Goal: Task Accomplishment & Management: Manage account settings

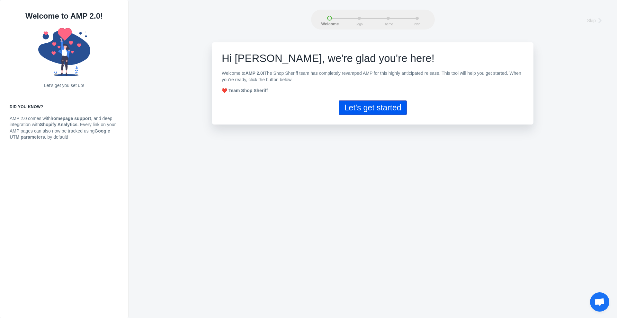
click at [354, 113] on button "Let's get started" at bounding box center [373, 108] width 68 height 14
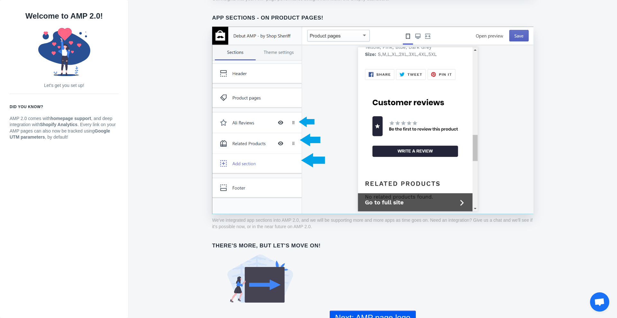
scroll to position [432, 0]
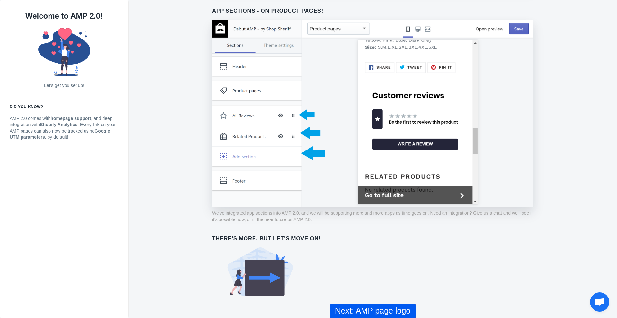
click at [380, 307] on button "Next: AMP page logo" at bounding box center [373, 311] width 86 height 14
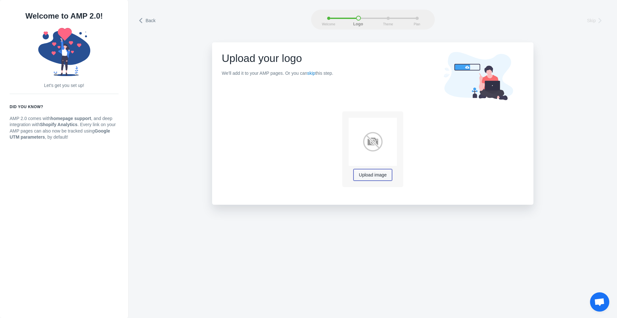
click at [371, 176] on span "Upload image" at bounding box center [373, 175] width 28 height 5
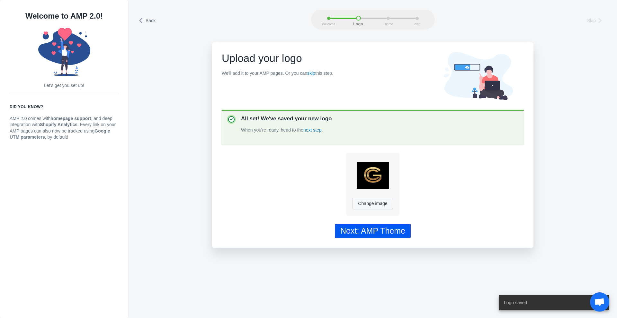
click at [400, 233] on div "Next: AMP Theme" at bounding box center [372, 230] width 65 height 9
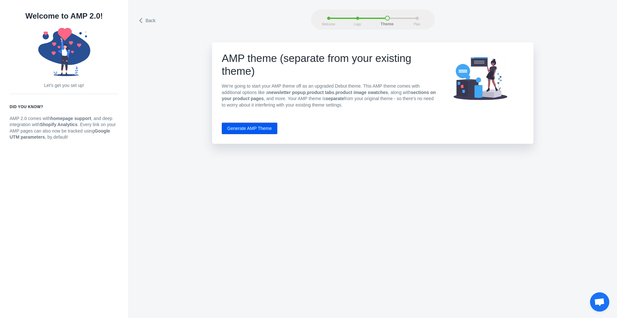
click at [263, 129] on button "Generate AMP Theme" at bounding box center [250, 129] width 56 height 12
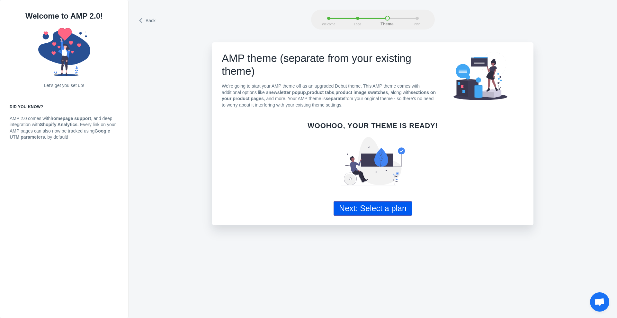
click at [357, 209] on button "Next: Select a plan" at bounding box center [372, 208] width 78 height 14
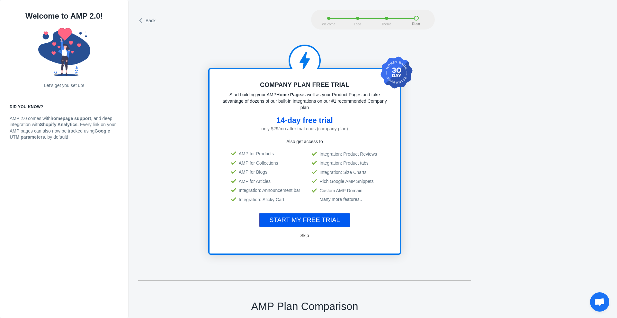
click at [305, 236] on span "Skip" at bounding box center [304, 235] width 9 height 5
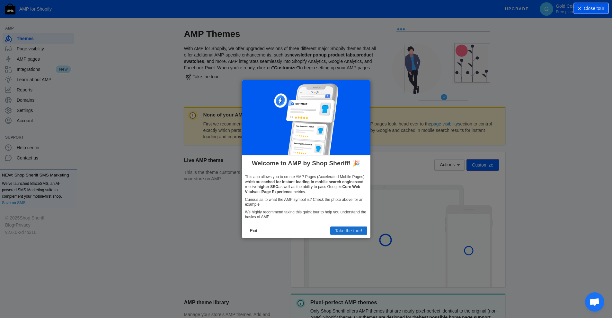
click at [340, 232] on button "Take the tour!" at bounding box center [348, 231] width 37 height 8
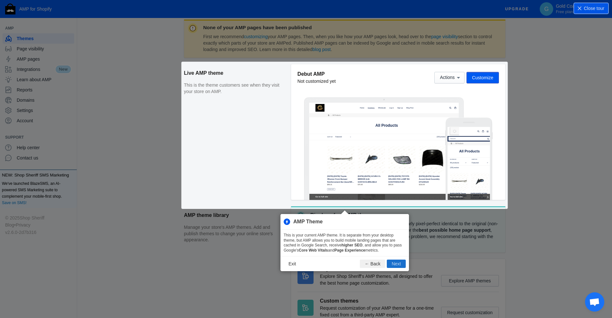
click at [393, 261] on button "Next" at bounding box center [396, 264] width 19 height 8
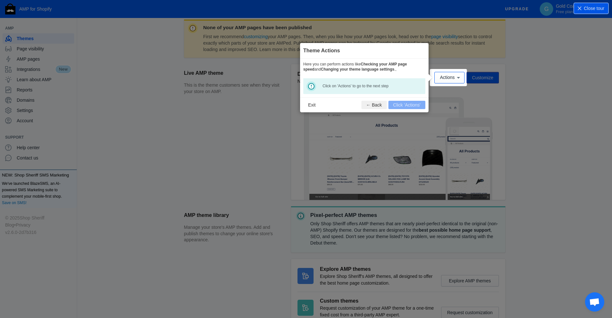
scroll to position [95, 0]
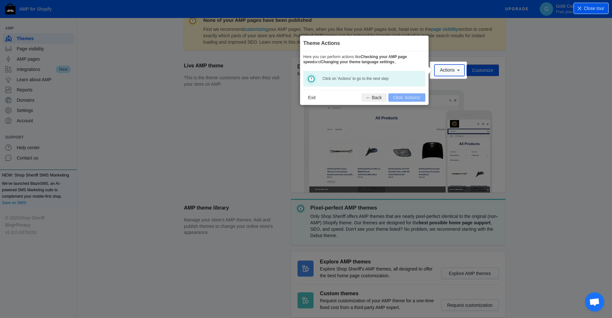
click at [462, 68] on button "Actions" at bounding box center [449, 71] width 30 height 12
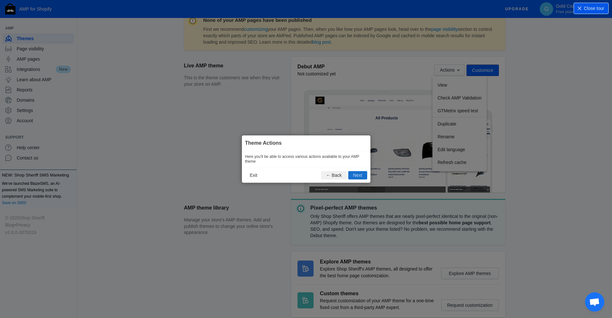
click at [361, 178] on button "Next" at bounding box center [357, 175] width 19 height 8
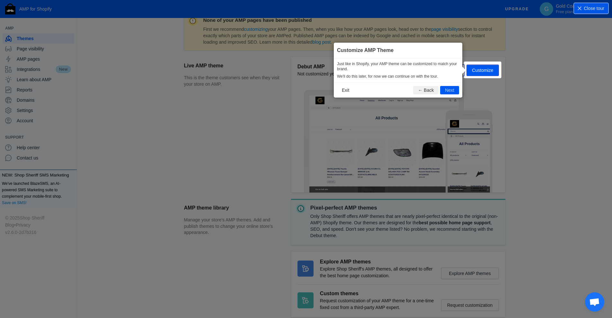
scroll to position [95, 0]
click at [478, 69] on div "Actions Customize" at bounding box center [466, 70] width 64 height 12
click at [448, 90] on button "Next" at bounding box center [449, 90] width 19 height 8
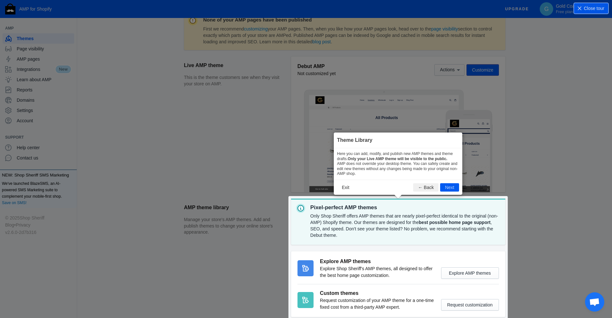
scroll to position [130, 0]
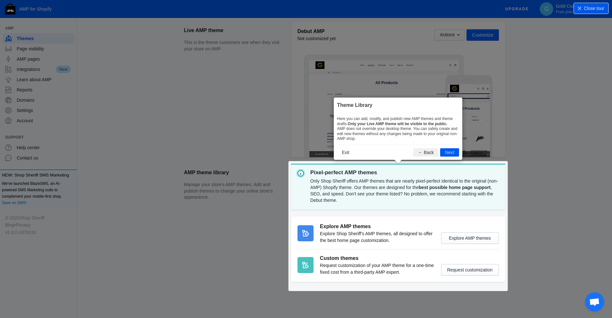
click at [454, 241] on section "AMP theme library Manage your store's AMP themes. Add and publish themes to cha…" at bounding box center [344, 226] width 321 height 125
click at [448, 149] on button "Next" at bounding box center [449, 152] width 19 height 8
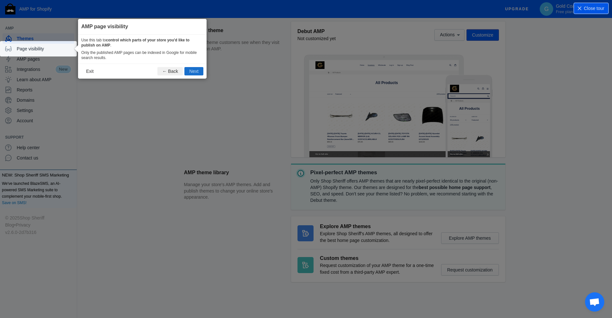
click at [198, 73] on button "Next" at bounding box center [193, 71] width 19 height 8
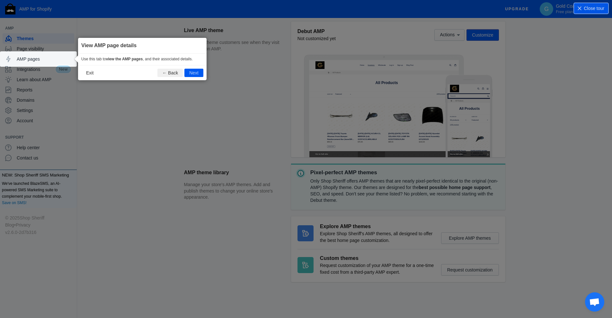
click at [198, 73] on button "Next" at bounding box center [193, 73] width 19 height 8
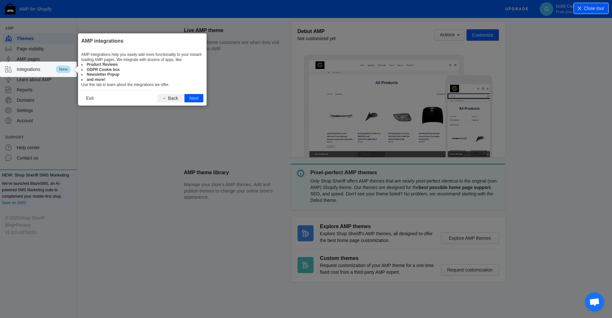
click at [198, 73] on li "Newsletter Popup" at bounding box center [142, 74] width 122 height 5
click at [197, 95] on button "Next" at bounding box center [193, 98] width 19 height 8
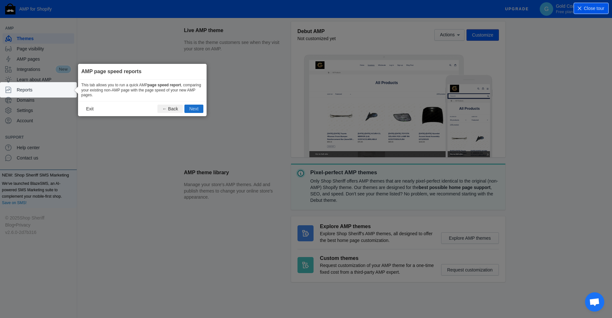
click at [193, 108] on button "Next" at bounding box center [193, 109] width 19 height 8
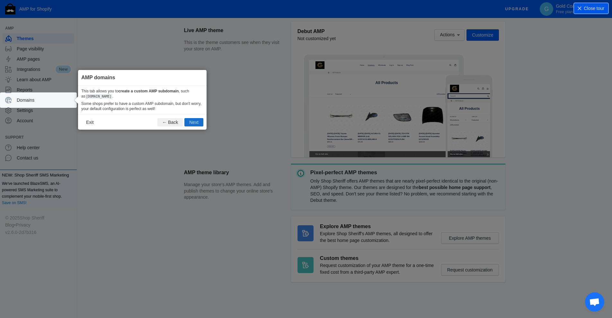
click at [192, 122] on button "Next" at bounding box center [193, 122] width 19 height 8
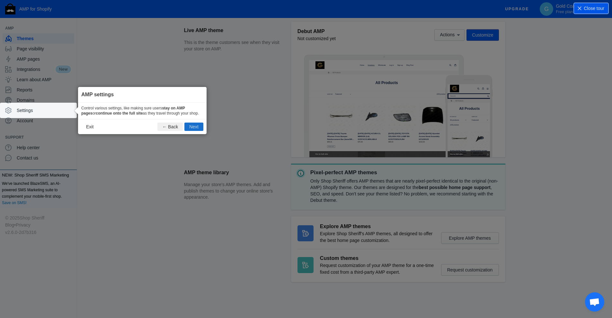
click at [193, 124] on button "Next" at bounding box center [193, 127] width 19 height 8
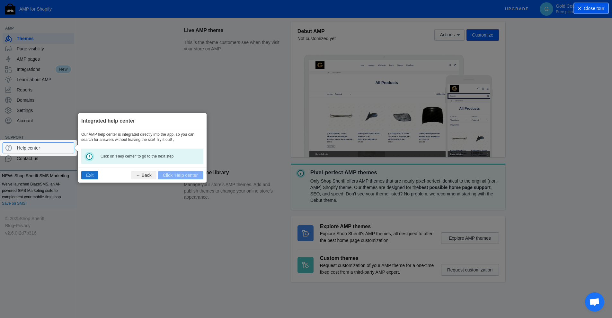
click at [92, 177] on button "Exit" at bounding box center [89, 175] width 17 height 8
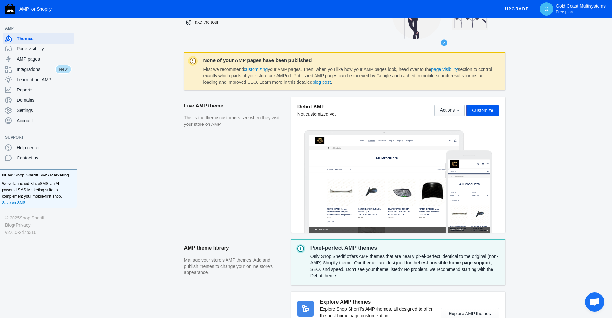
scroll to position [34, 0]
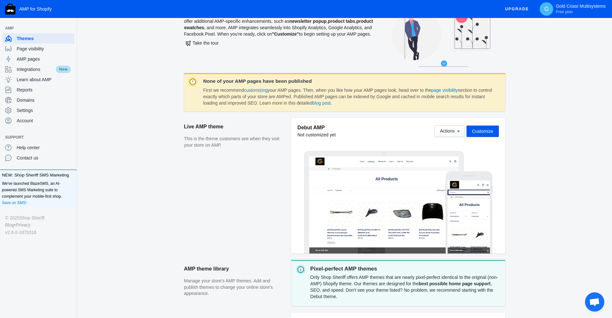
click at [478, 130] on span "Customize" at bounding box center [482, 131] width 21 height 5
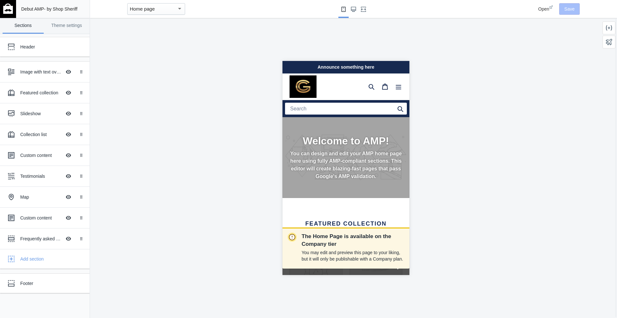
click at [355, 139] on h2 "Welcome to AMP!" at bounding box center [345, 141] width 113 height 12
click at [56, 26] on link "Theme settings" at bounding box center [66, 26] width 41 height 16
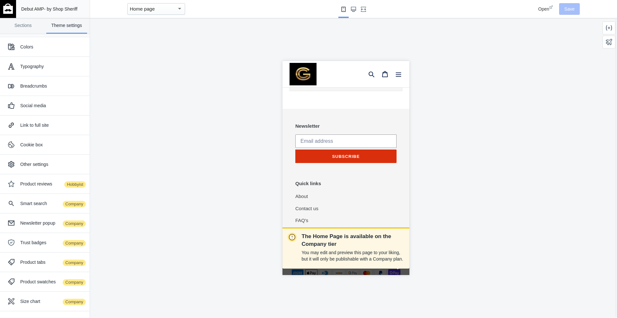
scroll to position [1273, 0]
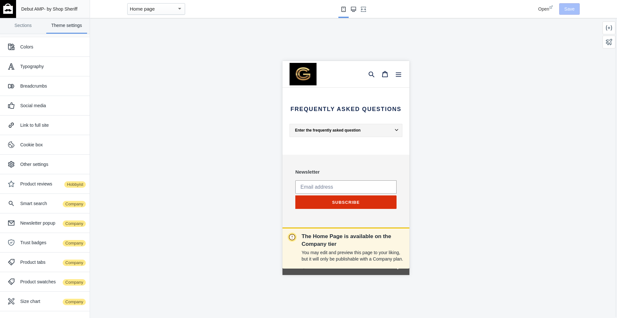
click at [351, 7] on use "Large screen" at bounding box center [353, 9] width 5 height 5
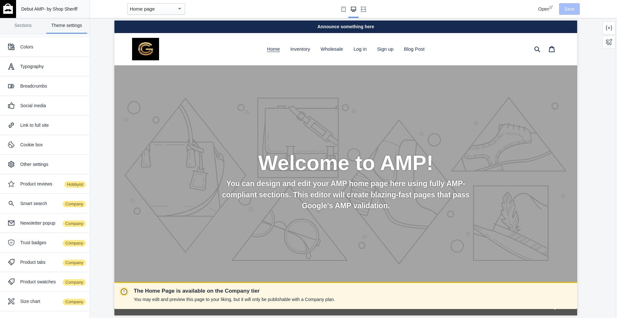
scroll to position [0, 0]
click at [290, 171] on h2 "Welcome to AMP!" at bounding box center [346, 163] width 350 height 25
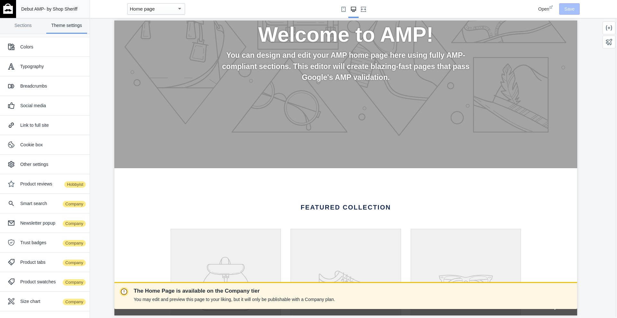
click at [259, 148] on div "Welcome to AMP! You can design and edit your AMP home page here using fully AMP…" at bounding box center [345, 52] width 463 height 231
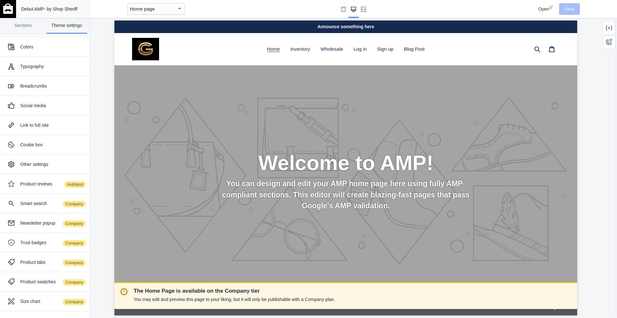
scroll to position [0, 0]
click at [550, 8] on icon at bounding box center [551, 7] width 4 height 4
